Goal: Subscribe to service/newsletter

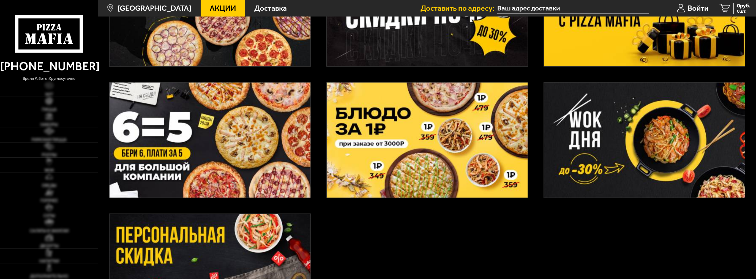
scroll to position [165, 0]
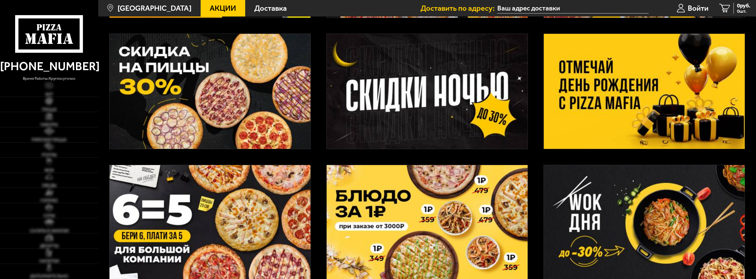
click at [380, 184] on img at bounding box center [427, 222] width 201 height 115
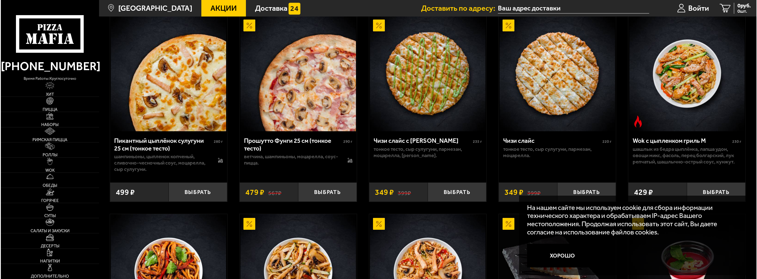
scroll to position [257, 0]
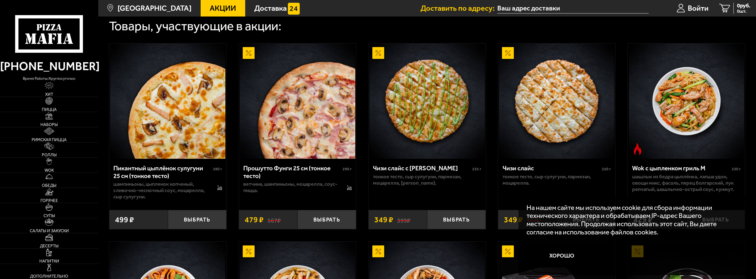
click at [395, 64] on img at bounding box center [426, 100] width 115 height 115
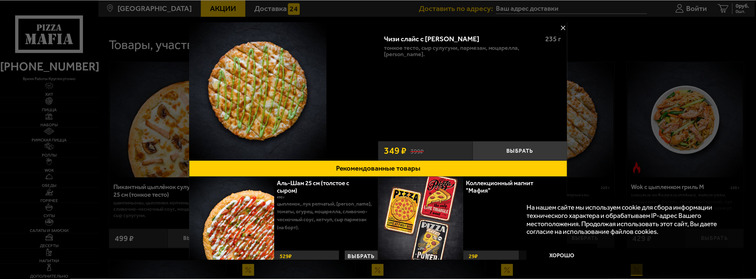
scroll to position [477, 0]
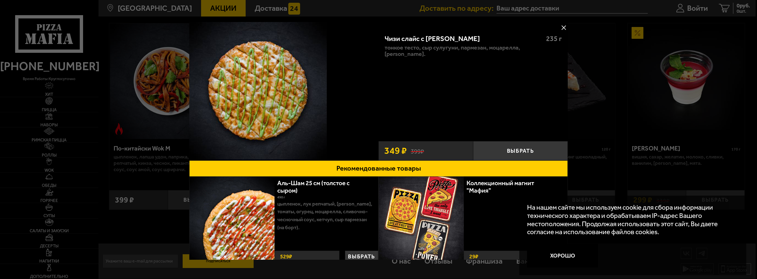
click at [577, 8] on div at bounding box center [378, 139] width 757 height 279
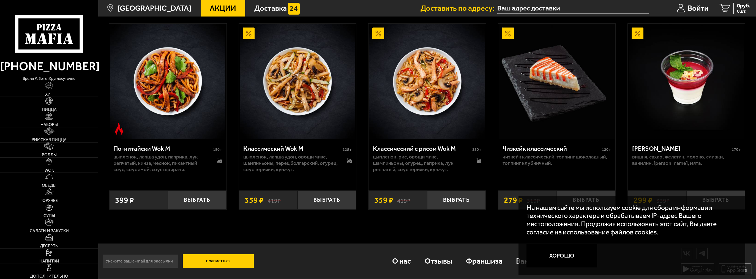
click at [225, 262] on button "Подписаться" at bounding box center [218, 261] width 71 height 14
